Goal: Book appointment/travel/reservation

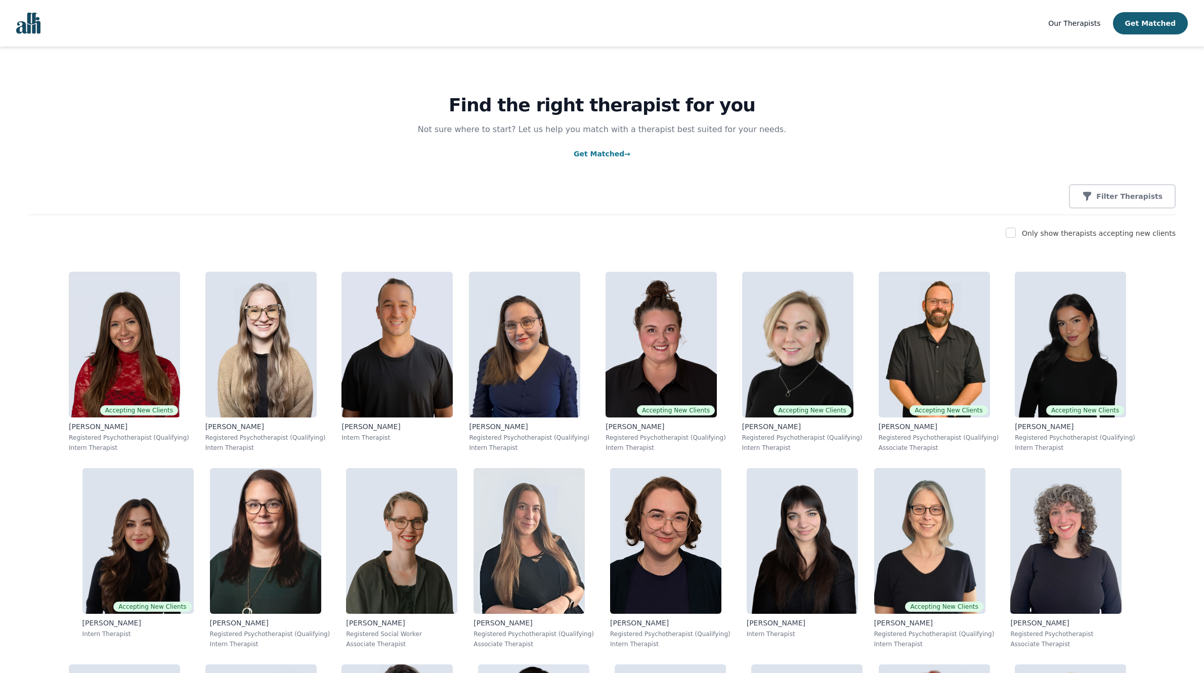
scroll to position [24, 0]
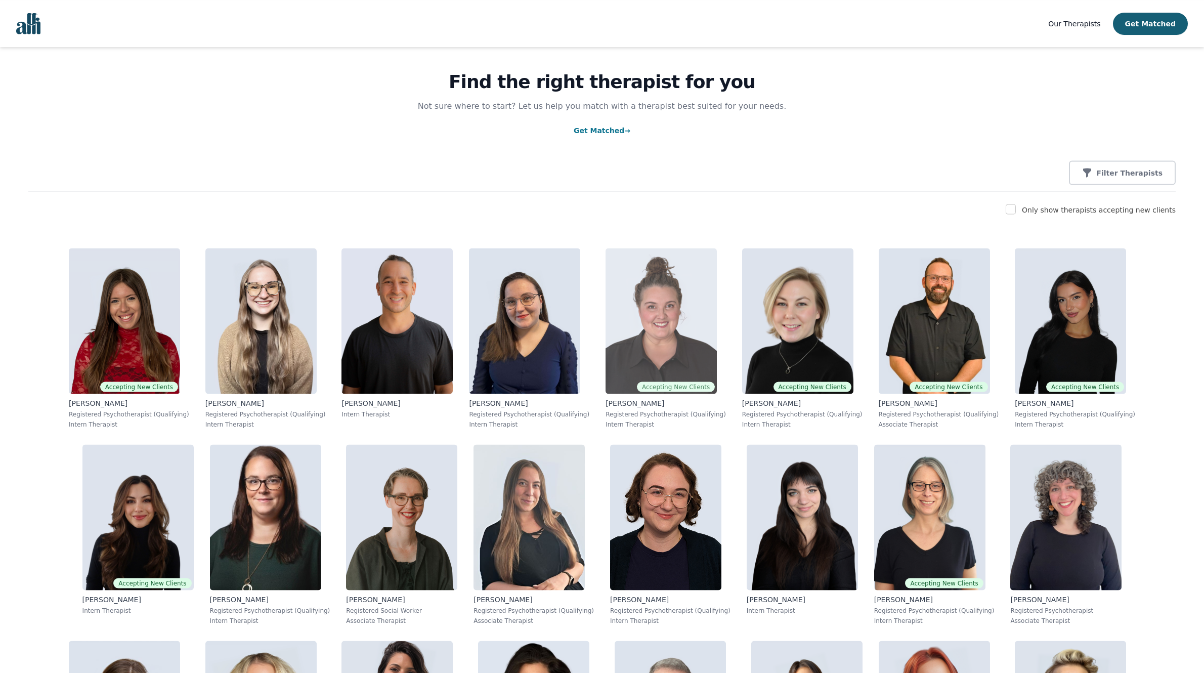
click at [608, 298] on img at bounding box center [661, 321] width 111 height 146
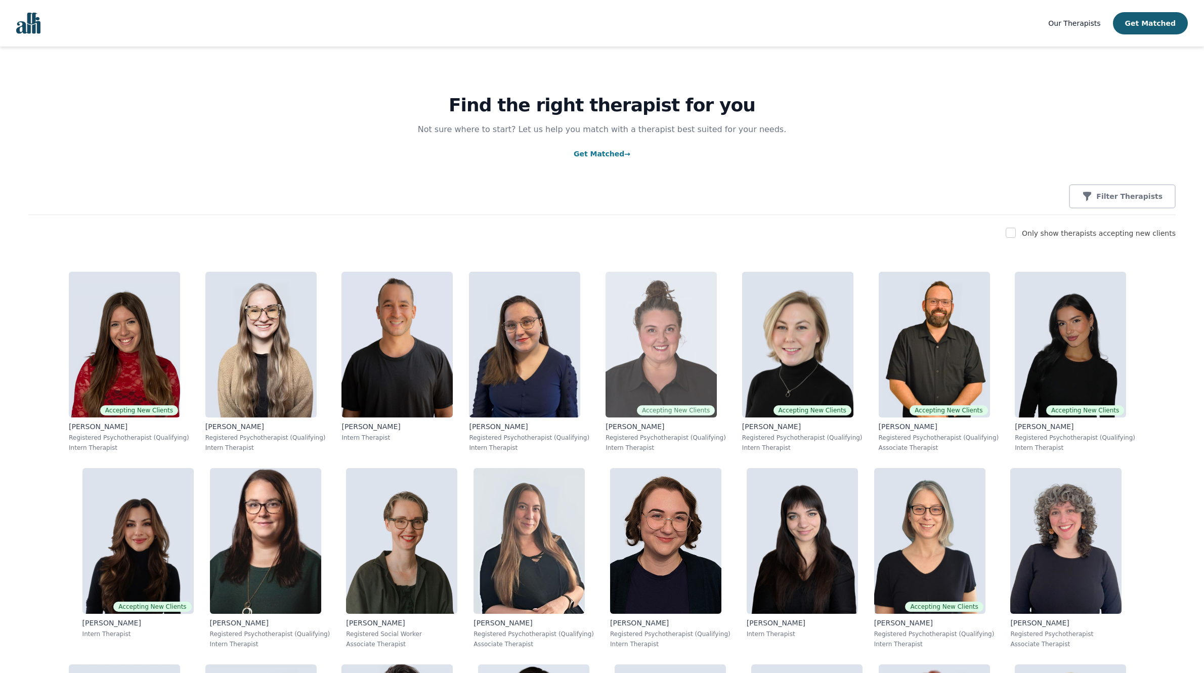
click at [606, 350] on img at bounding box center [661, 345] width 111 height 146
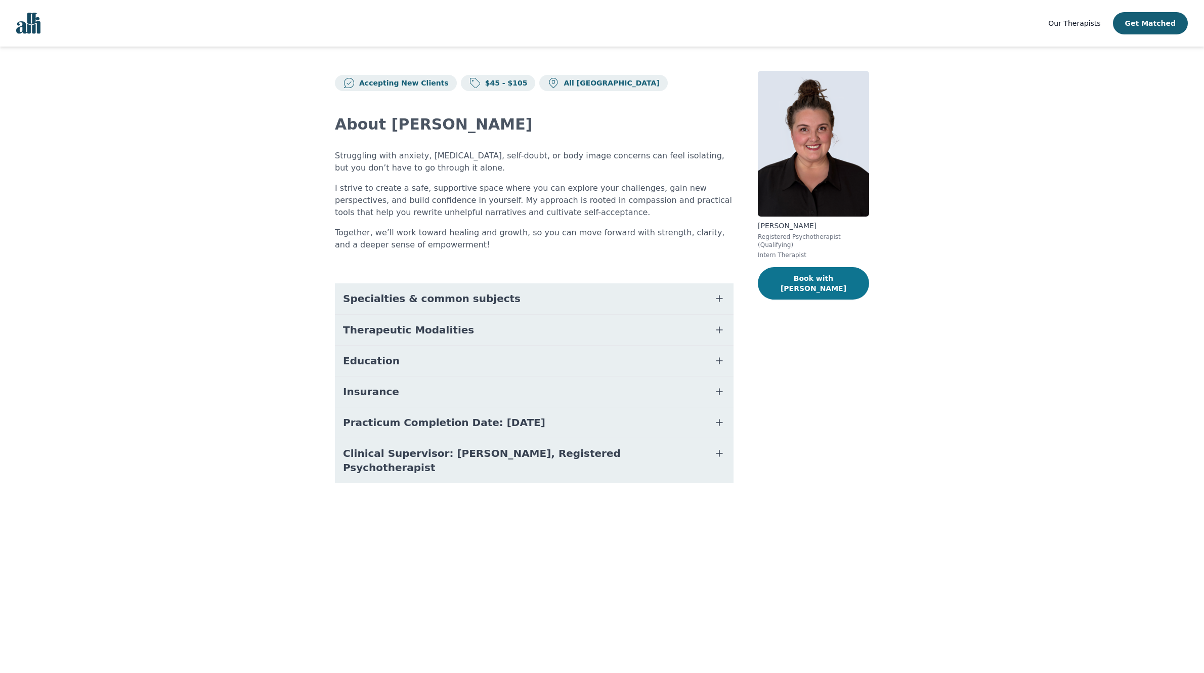
click at [794, 268] on button "Book with [PERSON_NAME]" at bounding box center [813, 283] width 111 height 32
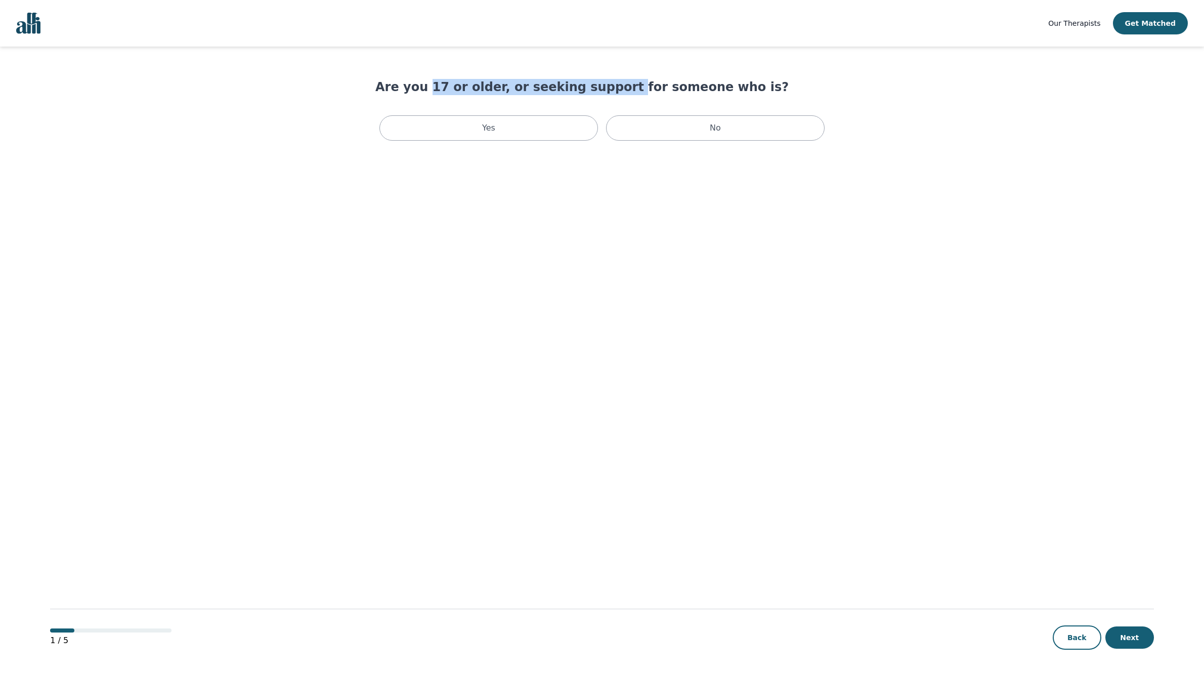
drag, startPoint x: 422, startPoint y: 87, endPoint x: 600, endPoint y: 81, distance: 177.7
click at [600, 81] on h1 "Are you 17 or older, or seeking support for someone who is?" at bounding box center [602, 87] width 453 height 16
click at [609, 88] on h1 "Are you 17 or older, or seeking support for someone who is?" at bounding box center [602, 87] width 453 height 16
click at [539, 135] on div "Yes" at bounding box center [489, 127] width 219 height 25
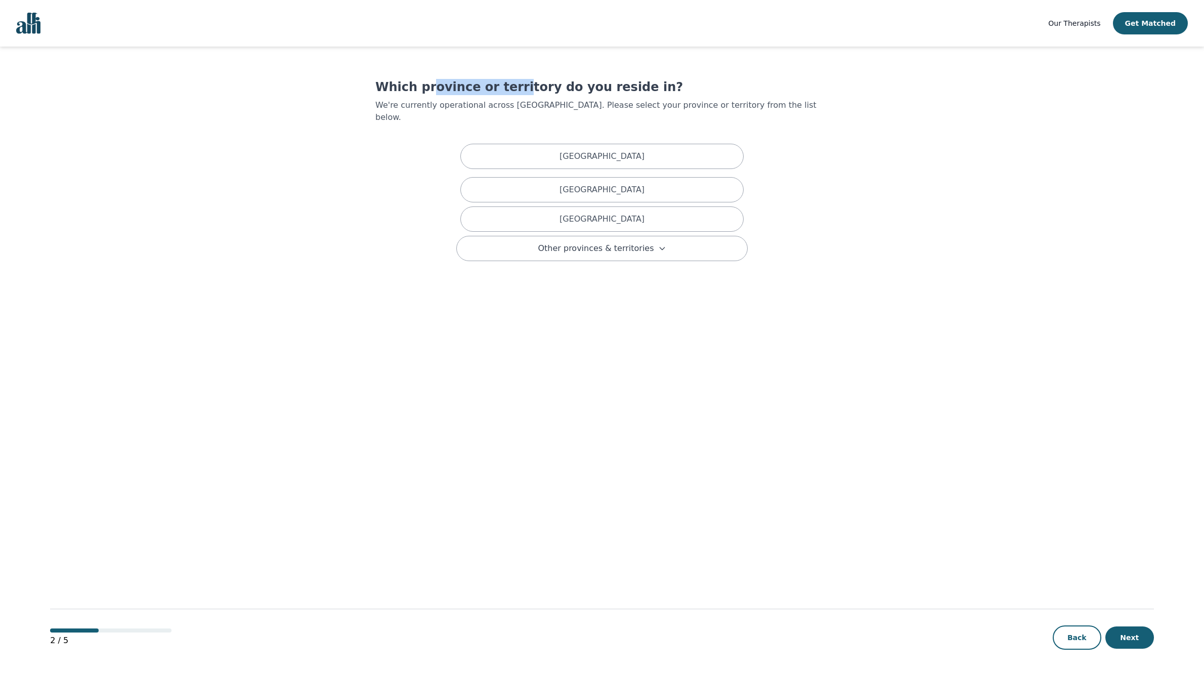
drag, startPoint x: 503, startPoint y: 88, endPoint x: 577, endPoint y: 86, distance: 74.4
click at [577, 86] on h1 "Which province or territory do you reside in?" at bounding box center [602, 87] width 453 height 16
click at [579, 88] on h1 "Which province or territory do you reside in?" at bounding box center [602, 87] width 453 height 16
click at [614, 140] on div "[GEOGRAPHIC_DATA] [GEOGRAPHIC_DATA] [GEOGRAPHIC_DATA] Other provinces & territo…" at bounding box center [602, 200] width 292 height 121
click at [615, 144] on div "[GEOGRAPHIC_DATA]" at bounding box center [602, 156] width 283 height 25
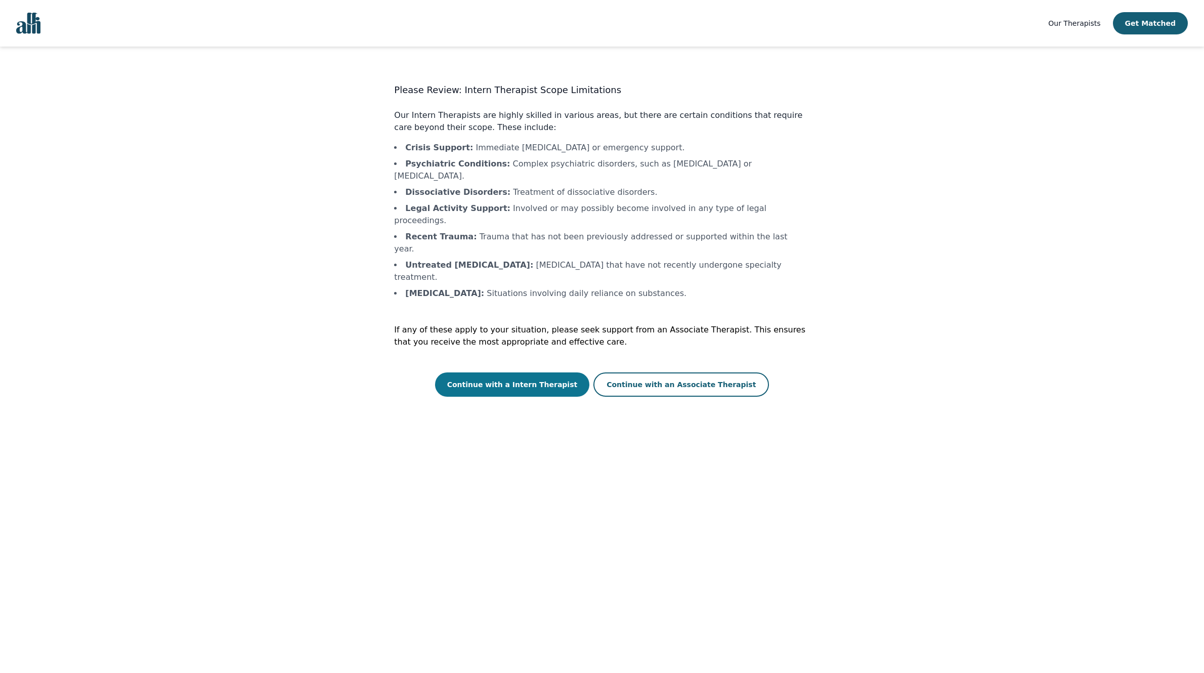
click at [526, 372] on button "Continue with a Intern Therapist" at bounding box center [512, 384] width 155 height 24
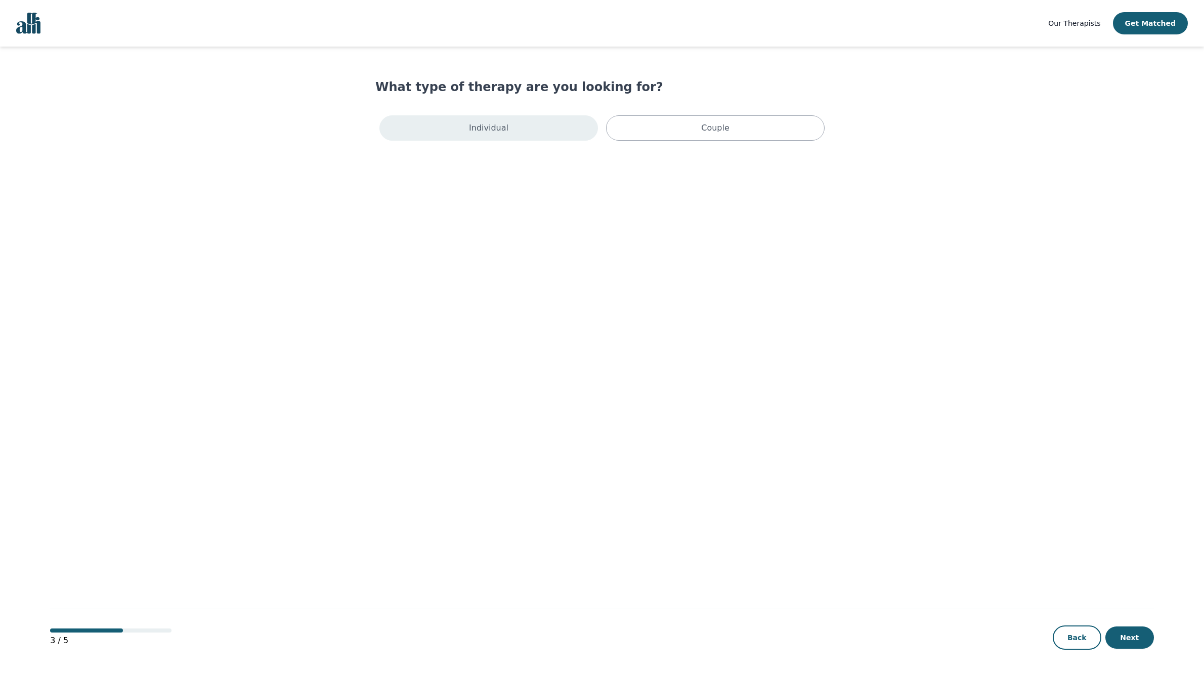
click at [504, 134] on p "Individual" at bounding box center [488, 128] width 39 height 12
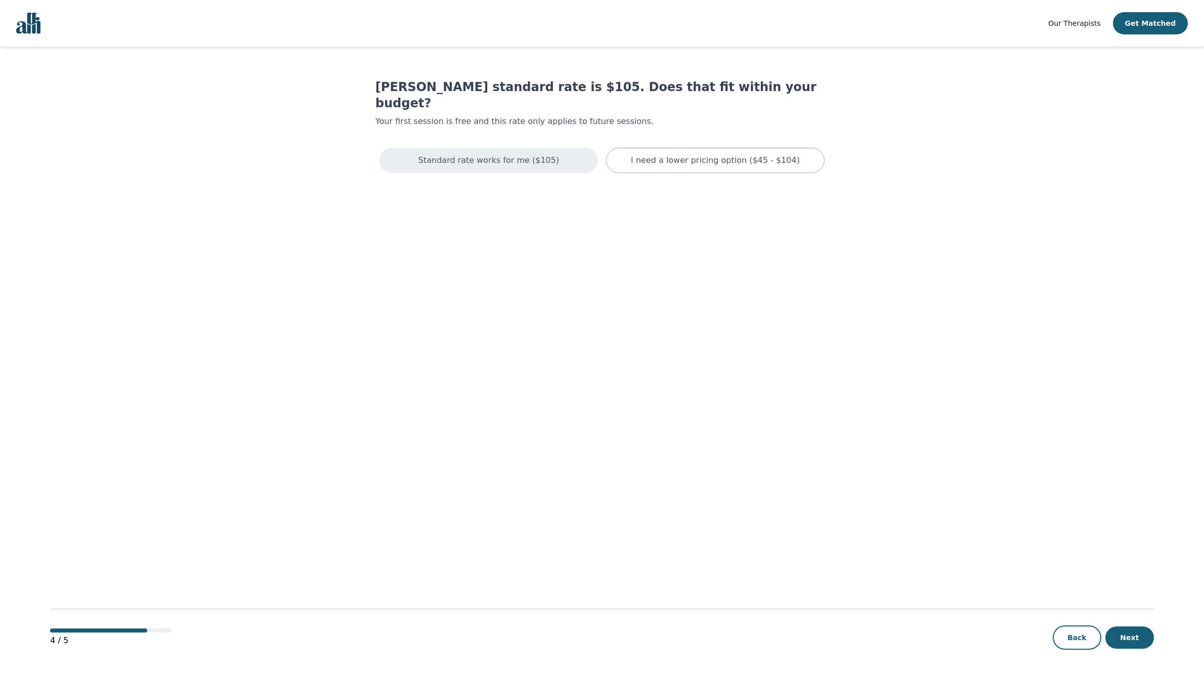
click at [527, 154] on p "Standard rate works for me ($105)" at bounding box center [489, 160] width 141 height 12
click at [687, 159] on div "I need a lower pricing option ($45 - $104)" at bounding box center [715, 162] width 219 height 29
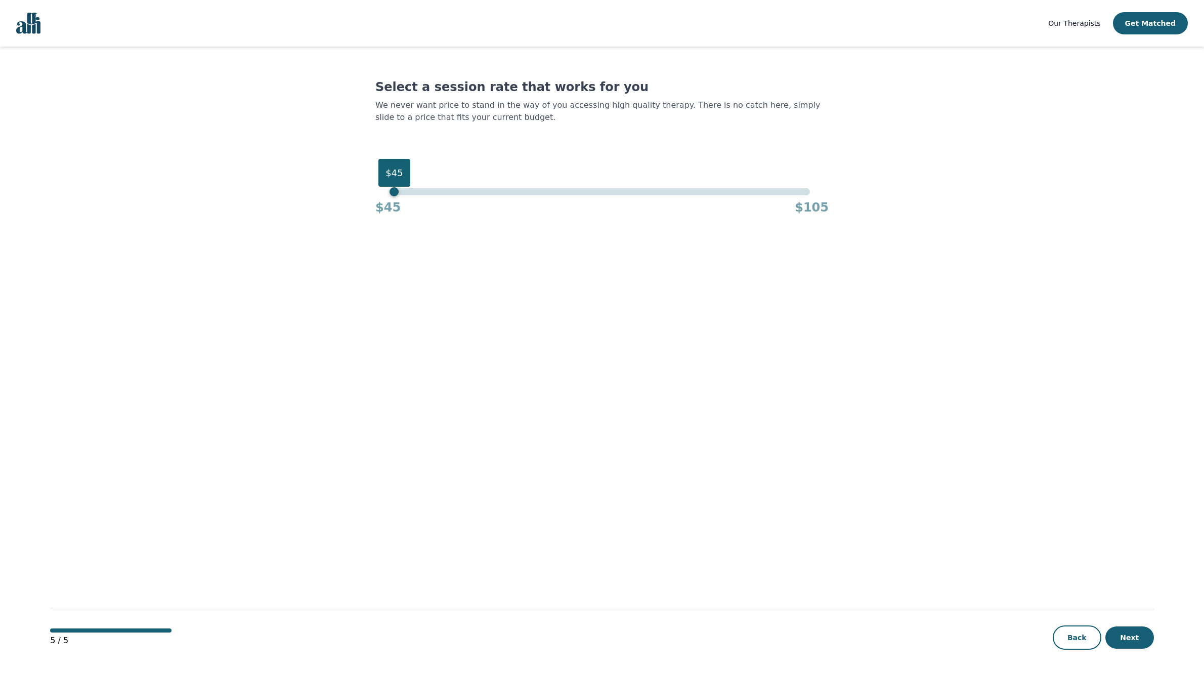
drag, startPoint x: 809, startPoint y: 194, endPoint x: 304, endPoint y: 181, distance: 505.2
click at [304, 181] on main "Select a session rate that works for you We never want price to stand in the wa…" at bounding box center [602, 361] width 1104 height 628
click at [1131, 642] on button "Next" at bounding box center [1130, 638] width 49 height 22
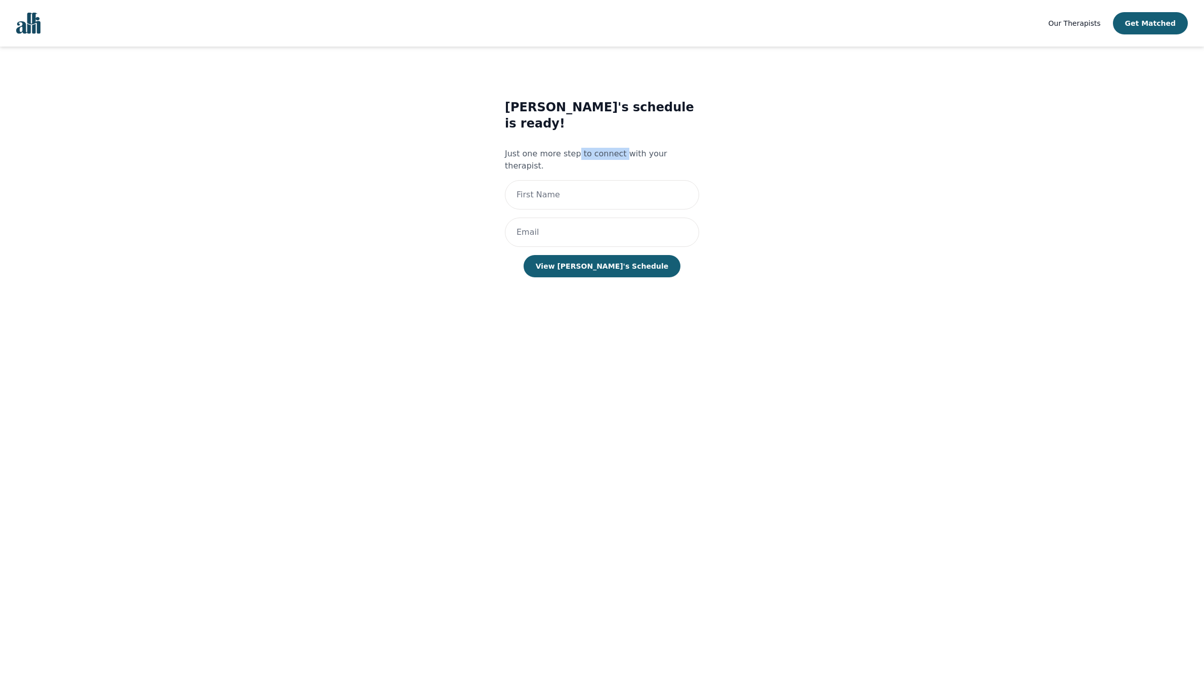
drag, startPoint x: 579, startPoint y: 134, endPoint x: 643, endPoint y: 142, distance: 63.8
click at [639, 148] on p "Just one more step to connect with your therapist." at bounding box center [602, 160] width 194 height 24
click at [678, 148] on p "Just one more step to connect with your therapist." at bounding box center [602, 160] width 194 height 24
drag, startPoint x: 678, startPoint y: 137, endPoint x: 516, endPoint y: 126, distance: 162.3
click at [516, 126] on div "[PERSON_NAME]'s schedule is ready! Just one more step to connect with your ther…" at bounding box center [602, 198] width 194 height 198
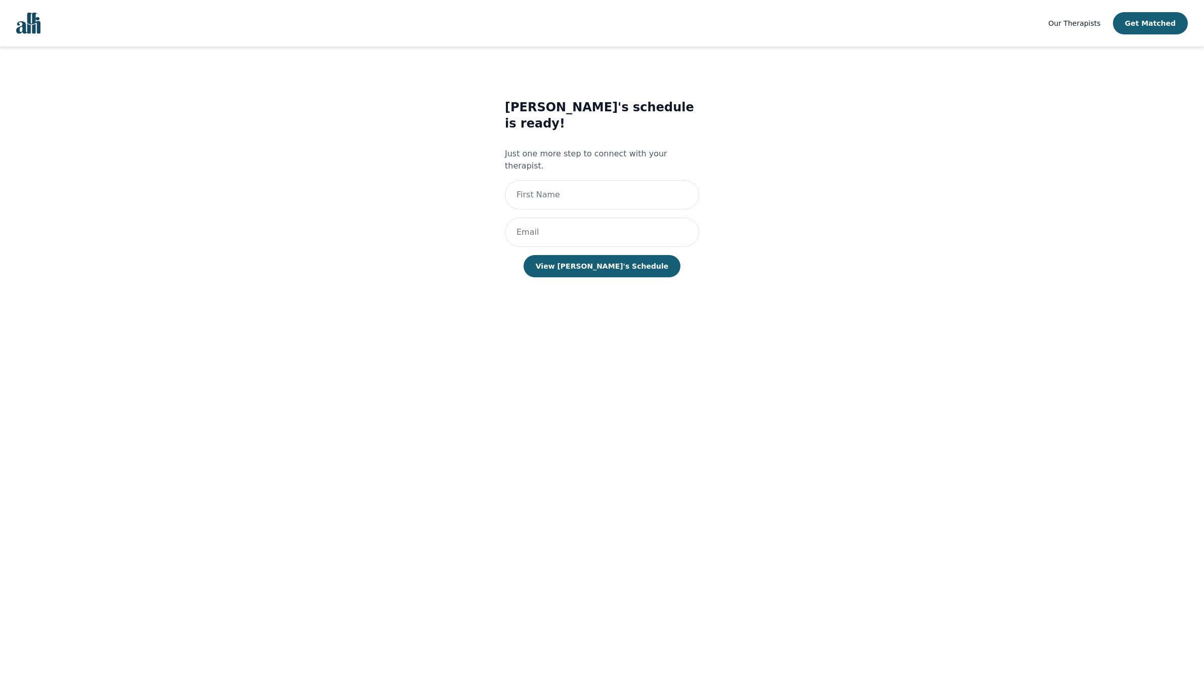
click at [499, 132] on div "[PERSON_NAME]'s schedule is ready! Just one more step to connect with your ther…" at bounding box center [601, 198] width 415 height 231
